Goal: Find specific page/section: Find specific page/section

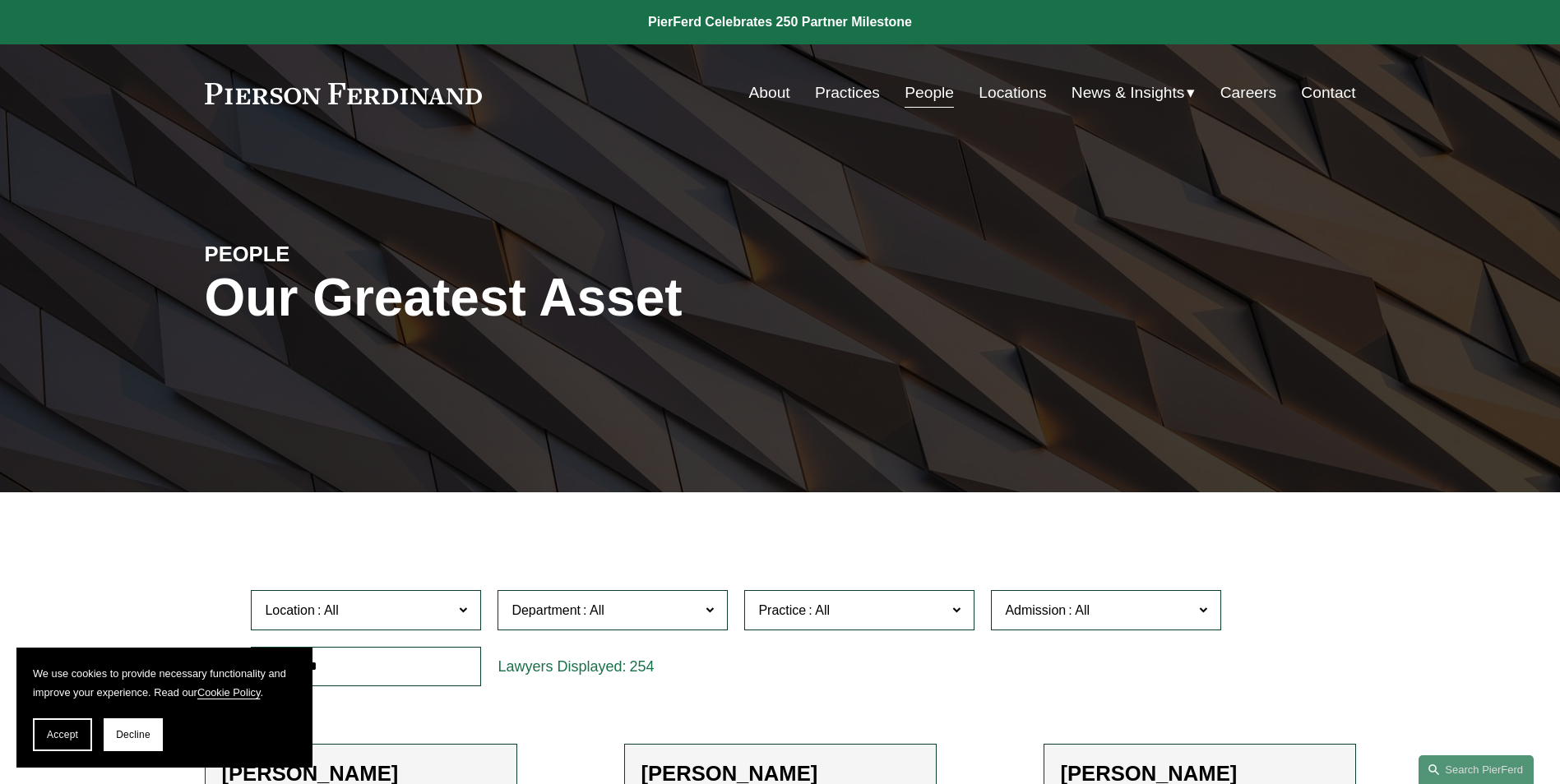
click at [1014, 92] on link "Locations" at bounding box center [1012, 92] width 67 height 31
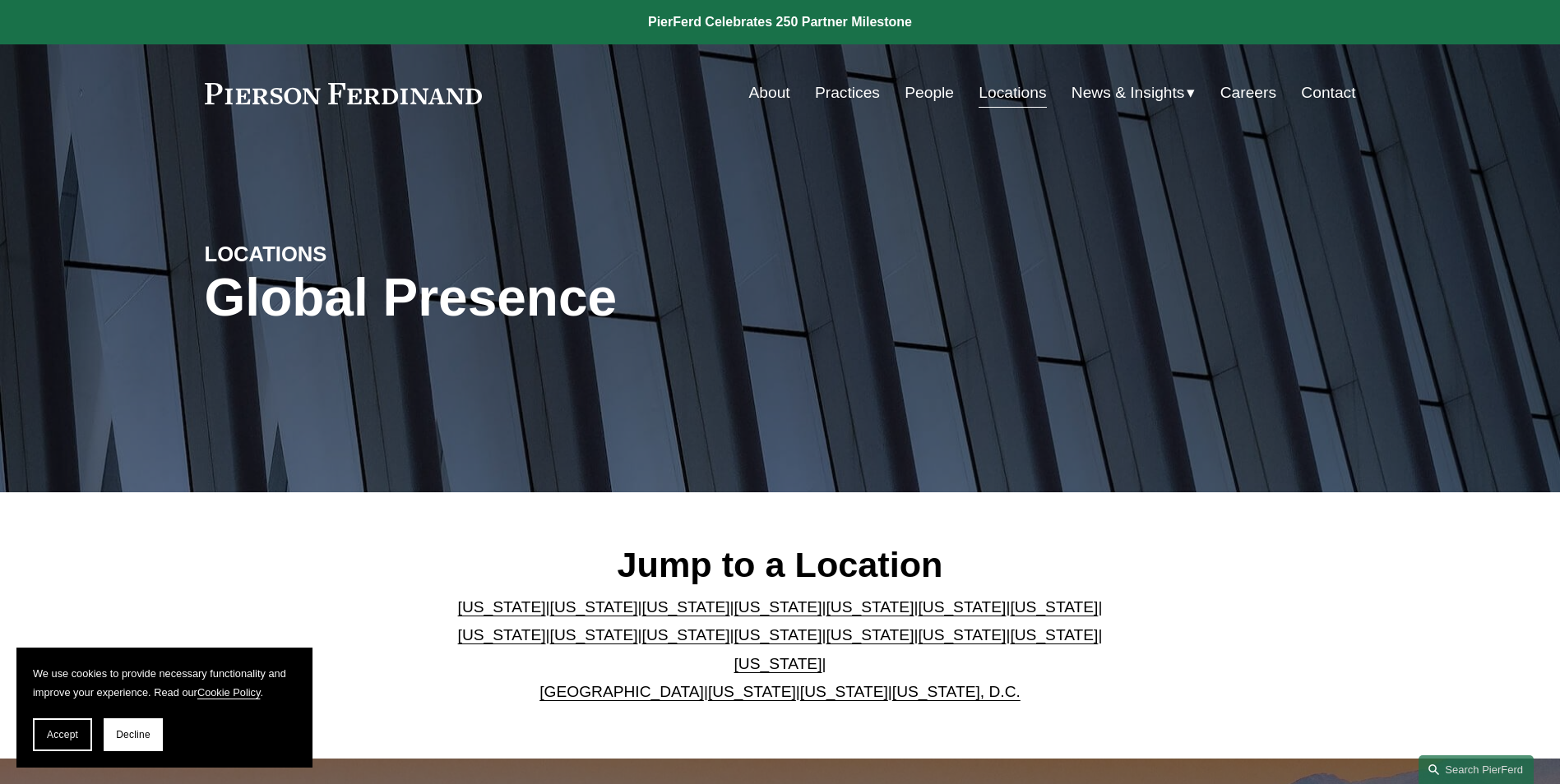
click at [652, 616] on link "[US_STATE]" at bounding box center [686, 607] width 88 height 17
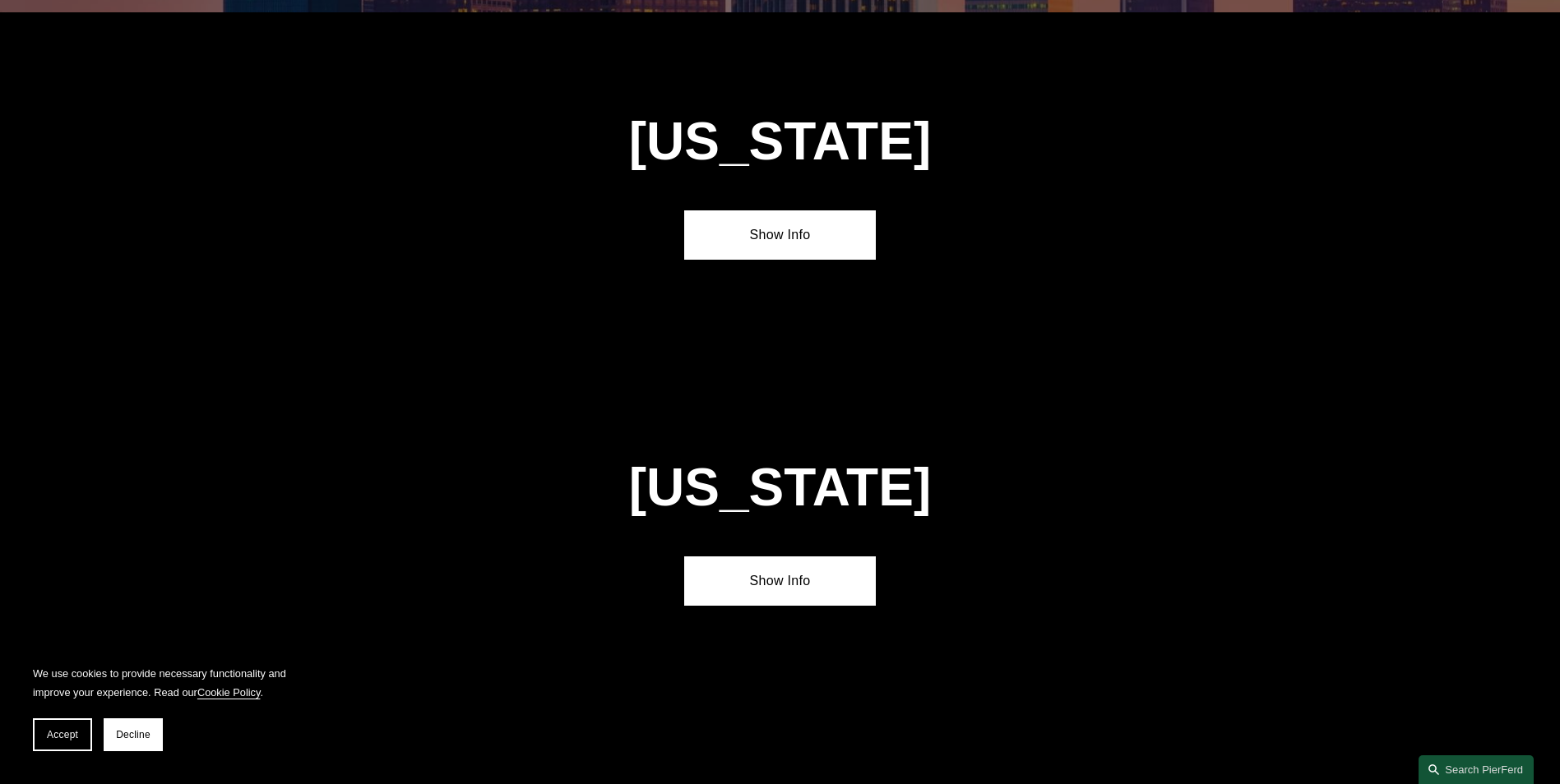
scroll to position [1444, 0]
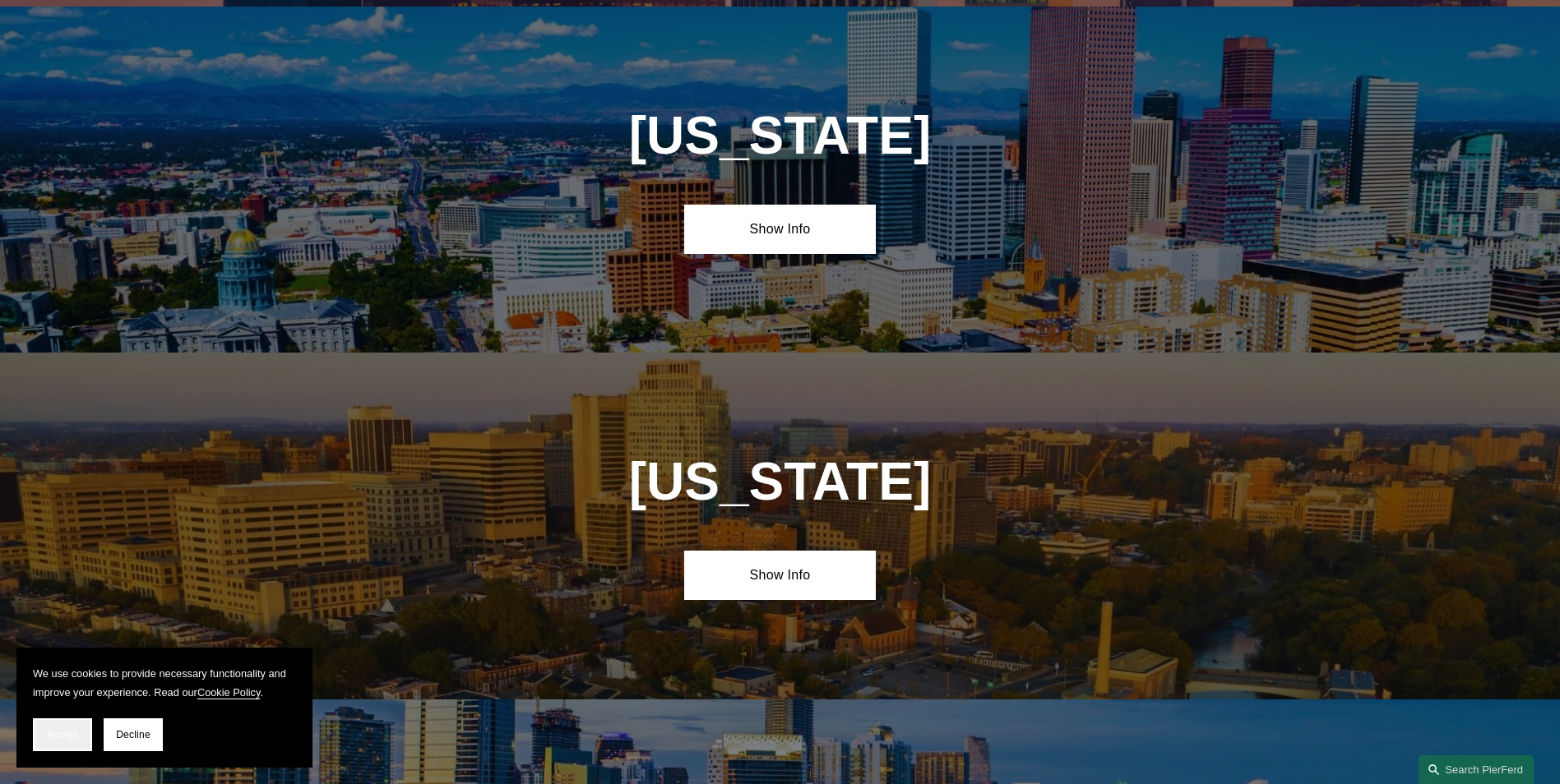
click at [65, 740] on span "Accept" at bounding box center [62, 734] width 31 height 12
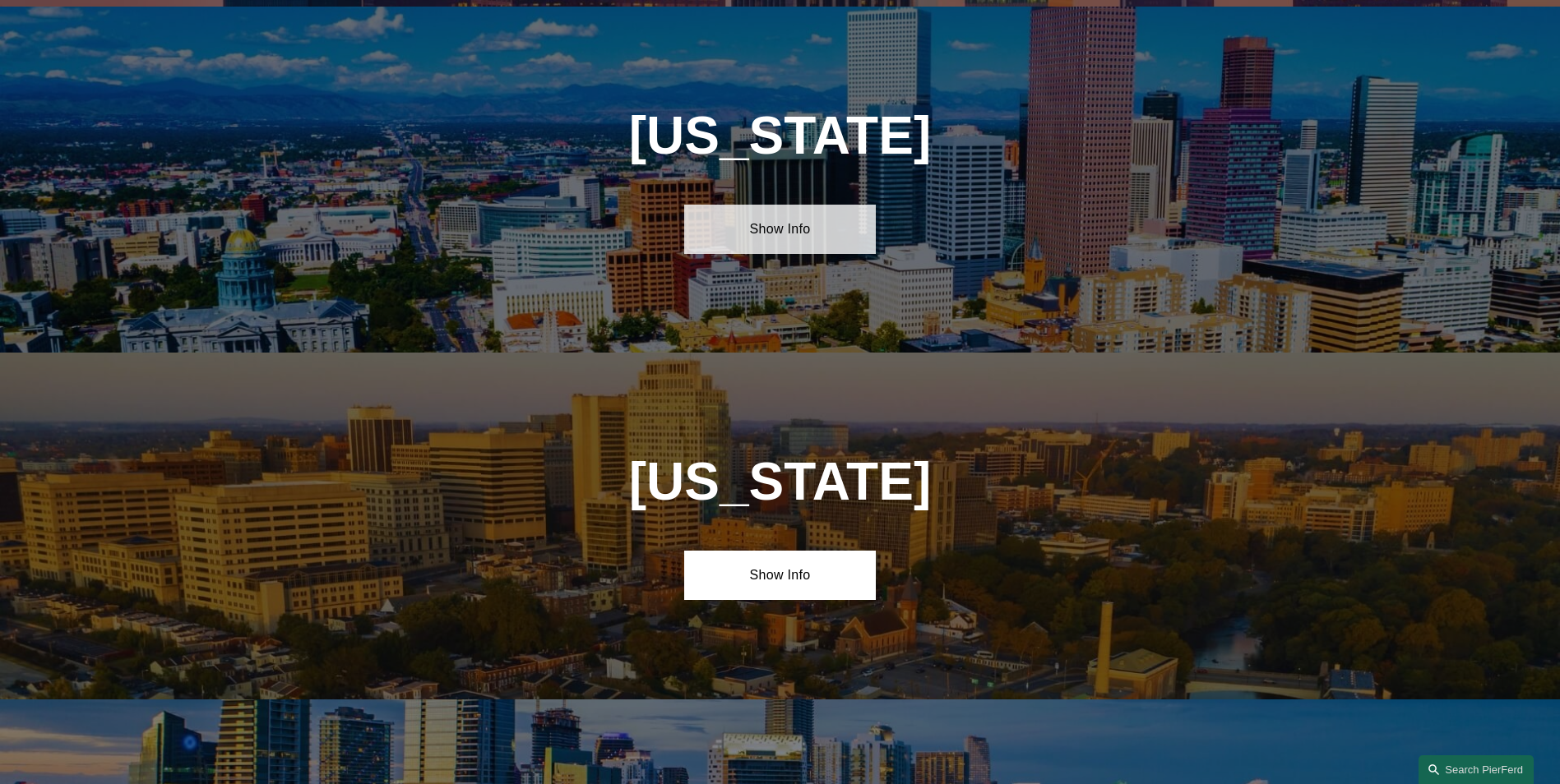
click at [781, 207] on link "Show Info" at bounding box center [780, 229] width 191 height 50
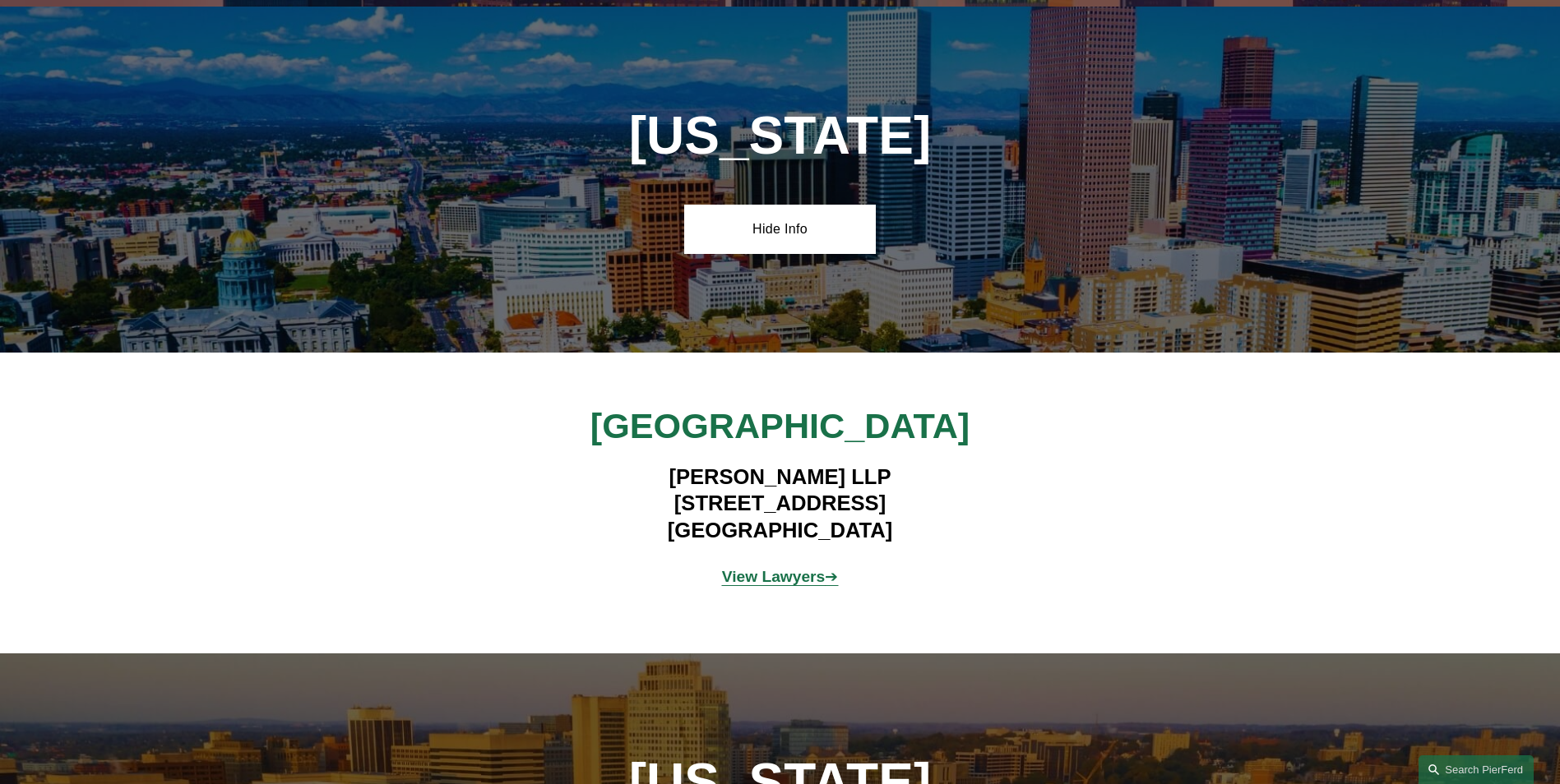
click at [787, 578] on strong "View Lawyers" at bounding box center [774, 576] width 104 height 17
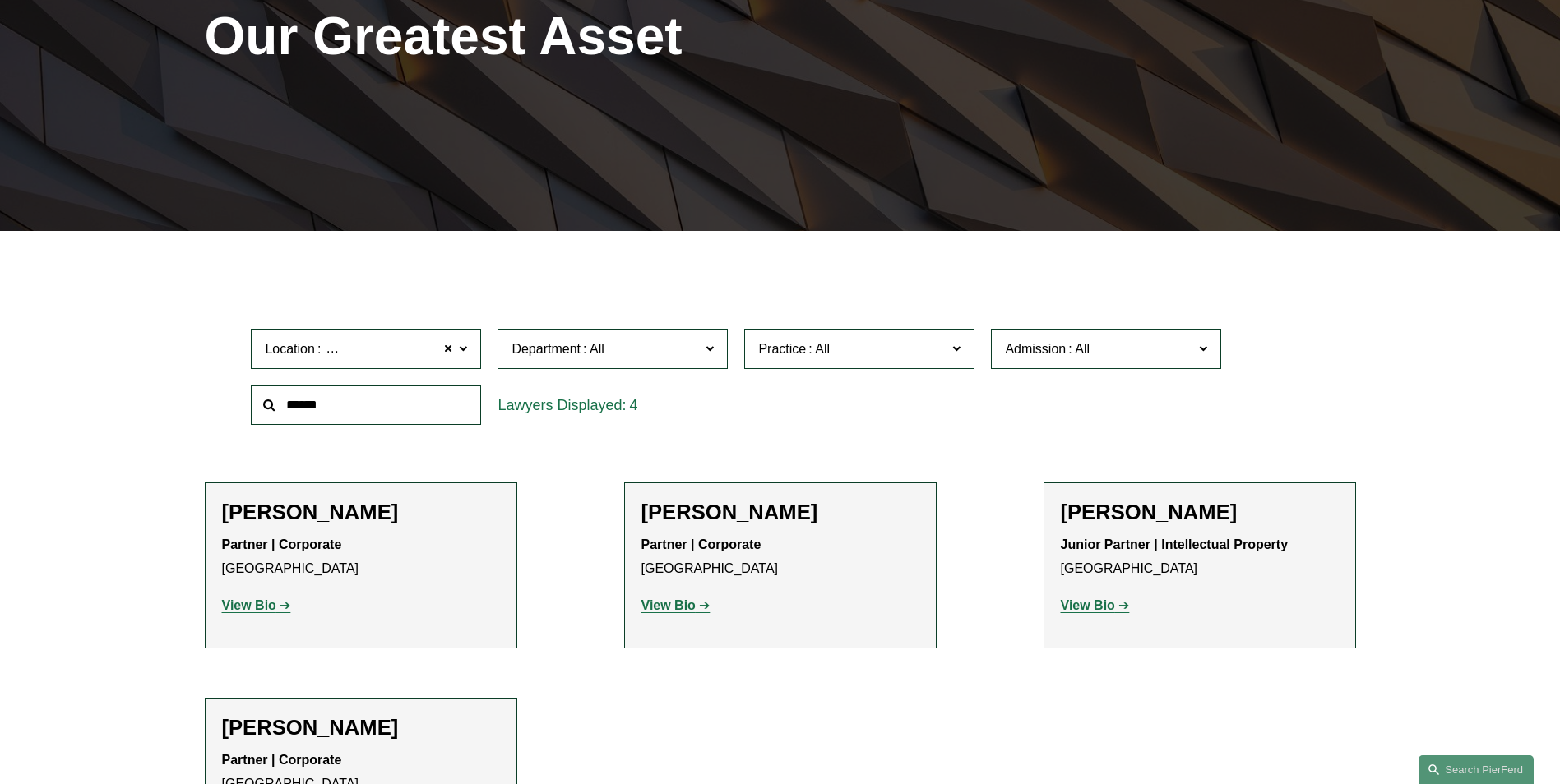
scroll to position [576, 0]
